Goal: Communication & Community: Answer question/provide support

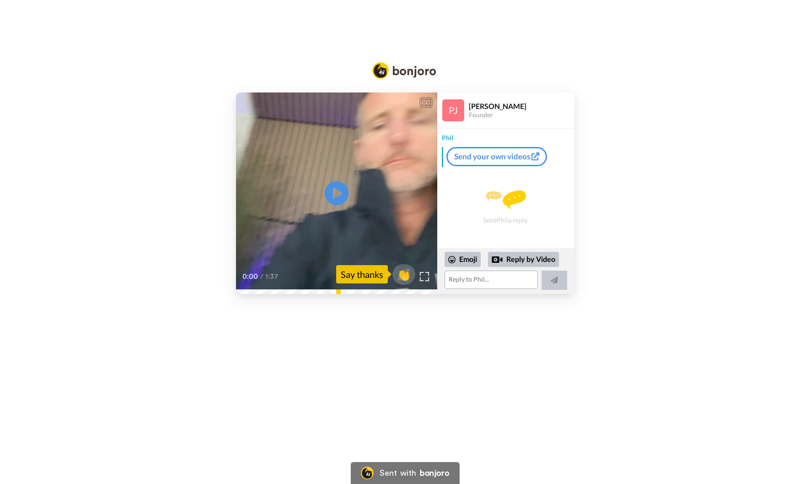
click at [339, 193] on icon "Play/Pause" at bounding box center [336, 192] width 24 height 43
click at [251, 219] on video at bounding box center [336, 192] width 201 height 201
click at [486, 274] on textarea at bounding box center [491, 279] width 93 height 18
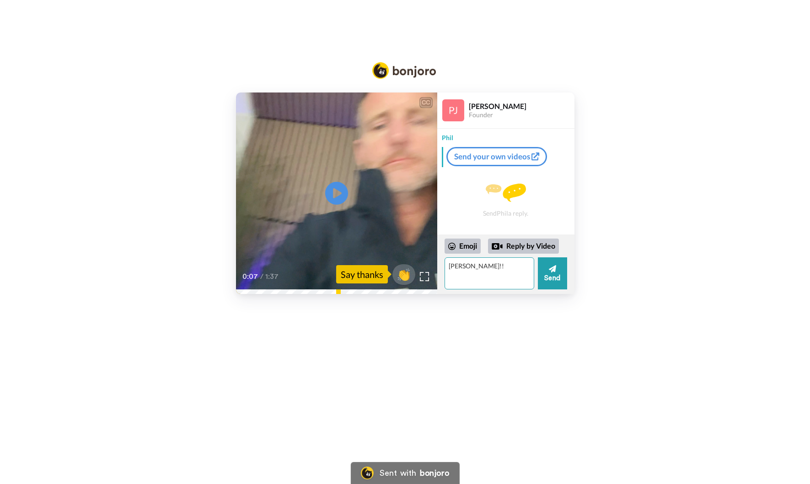
type textarea "[PERSON_NAME]!!"
click at [499, 274] on textarea "[PERSON_NAME]!!" at bounding box center [490, 273] width 90 height 32
click at [503, 265] on textarea "OF COURSE I REMEBER YOU!!" at bounding box center [490, 273] width 90 height 32
type textarea "OF COURSE I REMEMBER YOU!!"
click at [563, 271] on button "Send" at bounding box center [552, 273] width 29 height 32
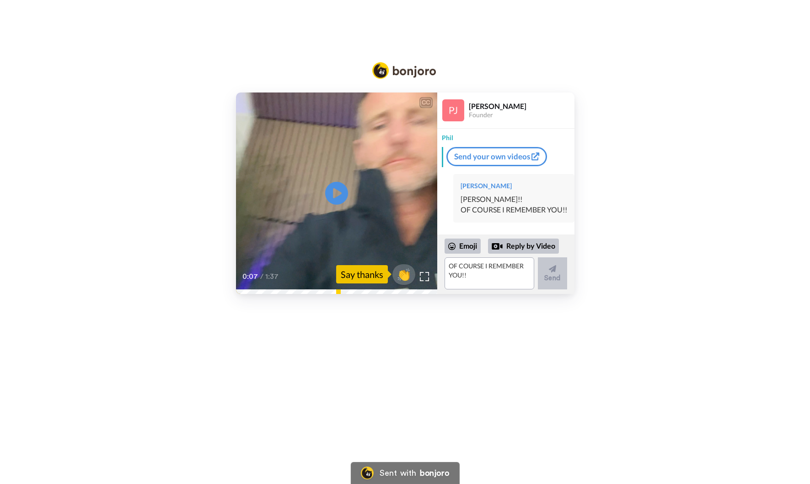
scroll to position [12, 0]
click at [345, 194] on icon at bounding box center [336, 193] width 24 height 24
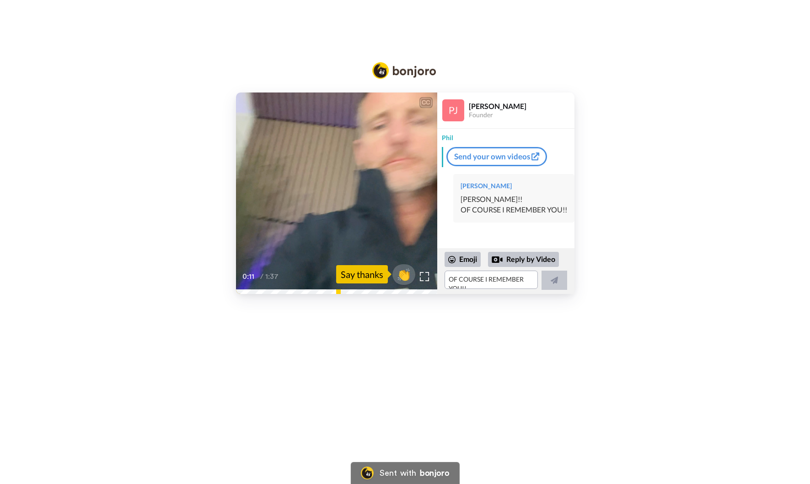
drag, startPoint x: 407, startPoint y: 276, endPoint x: 412, endPoint y: 298, distance: 22.1
click at [354, 330] on div "CC Play/Pause still tell everybody about speakerlow and I think it was about [D…" at bounding box center [405, 242] width 810 height 484
click at [476, 278] on textarea "OF COURSE I REMEMBER YOU!!" at bounding box center [491, 279] width 93 height 18
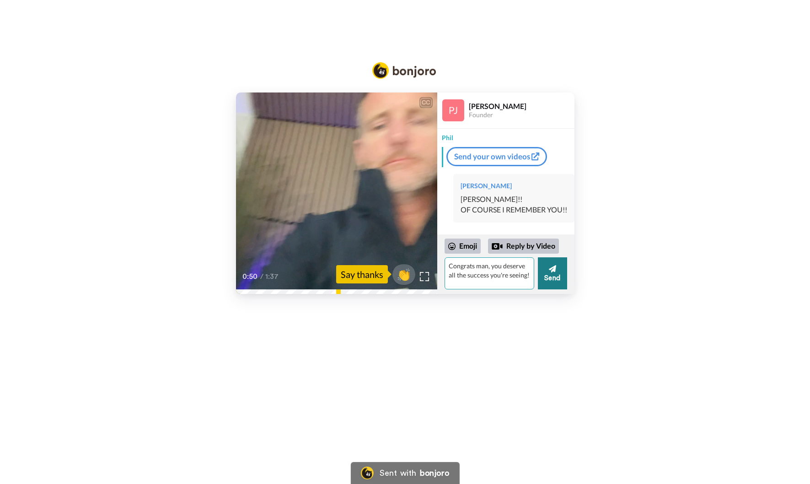
type textarea "Congrats man, you deserve all the success you're seeing!"
click at [548, 272] on button "Send" at bounding box center [552, 273] width 29 height 32
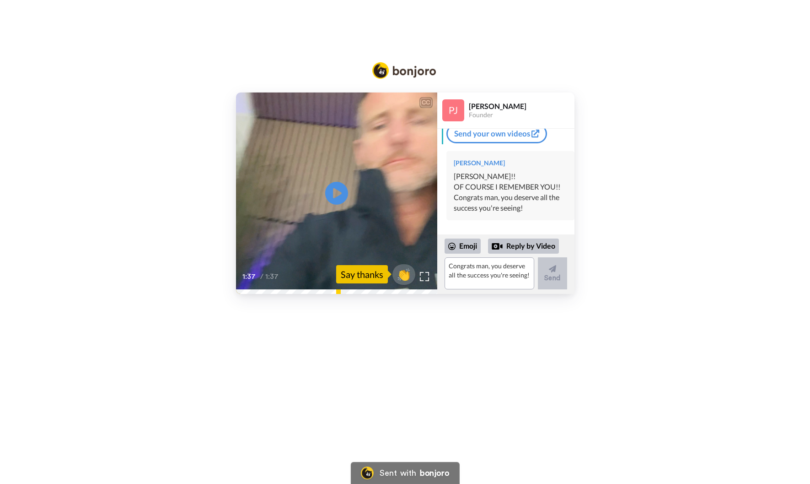
drag, startPoint x: 149, startPoint y: 124, endPoint x: 140, endPoint y: 94, distance: 31.6
click at [149, 118] on div "CC Play/Pause 1:37 / 1:37 👏 Say thanks [PERSON_NAME] Founder [PERSON_NAME] Send…" at bounding box center [405, 192] width 810 height 201
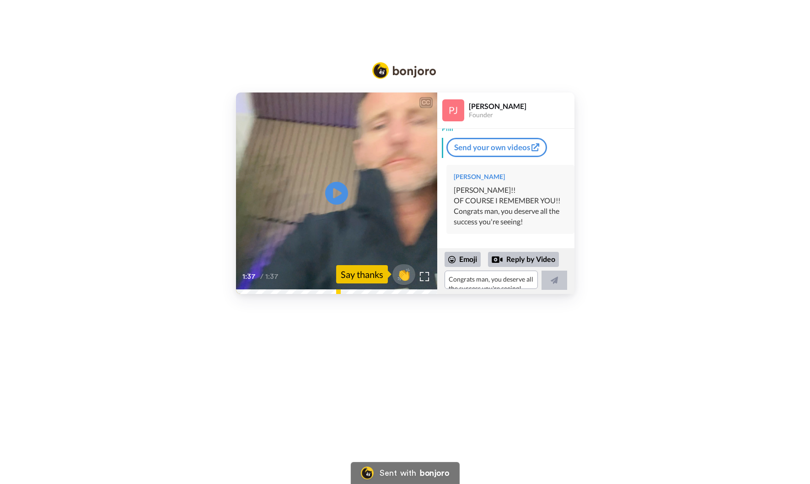
drag, startPoint x: 77, startPoint y: 109, endPoint x: 71, endPoint y: 62, distance: 47.0
click at [77, 109] on div "CC Play/Pause 1:37 / 1:37 👏 Say thanks [PERSON_NAME] Founder [PERSON_NAME] Send…" at bounding box center [405, 192] width 810 height 201
